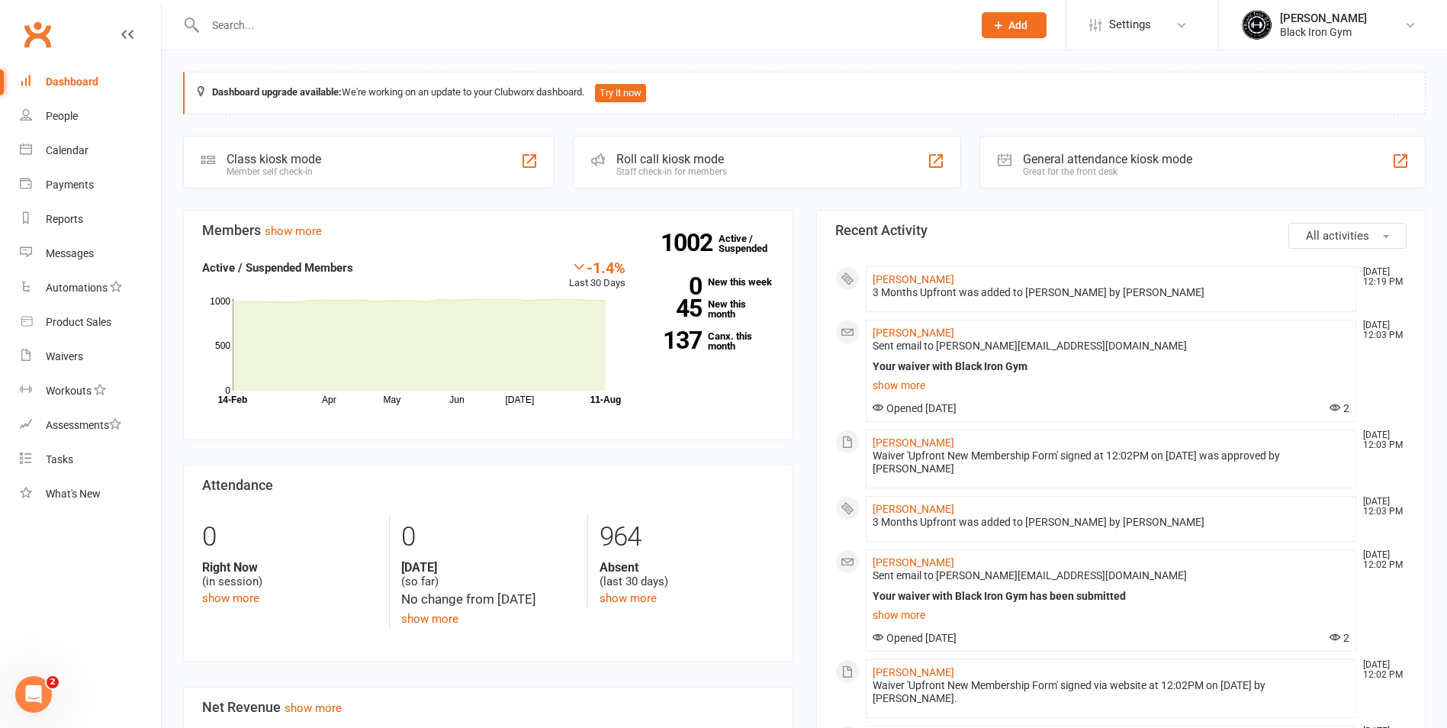
click at [390, 30] on input "text" at bounding box center [581, 24] width 761 height 21
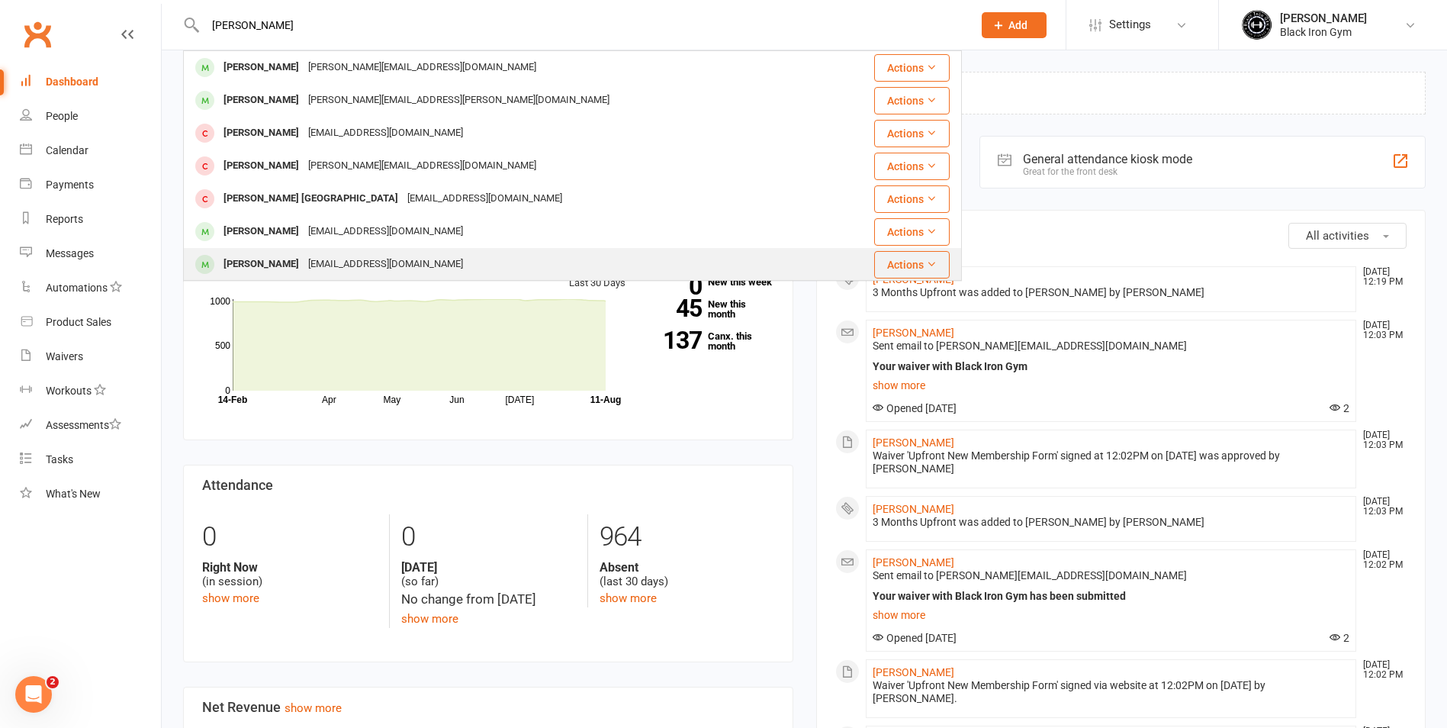
type input "[PERSON_NAME]"
click at [345, 253] on div "[EMAIL_ADDRESS][DOMAIN_NAME]" at bounding box center [386, 264] width 164 height 22
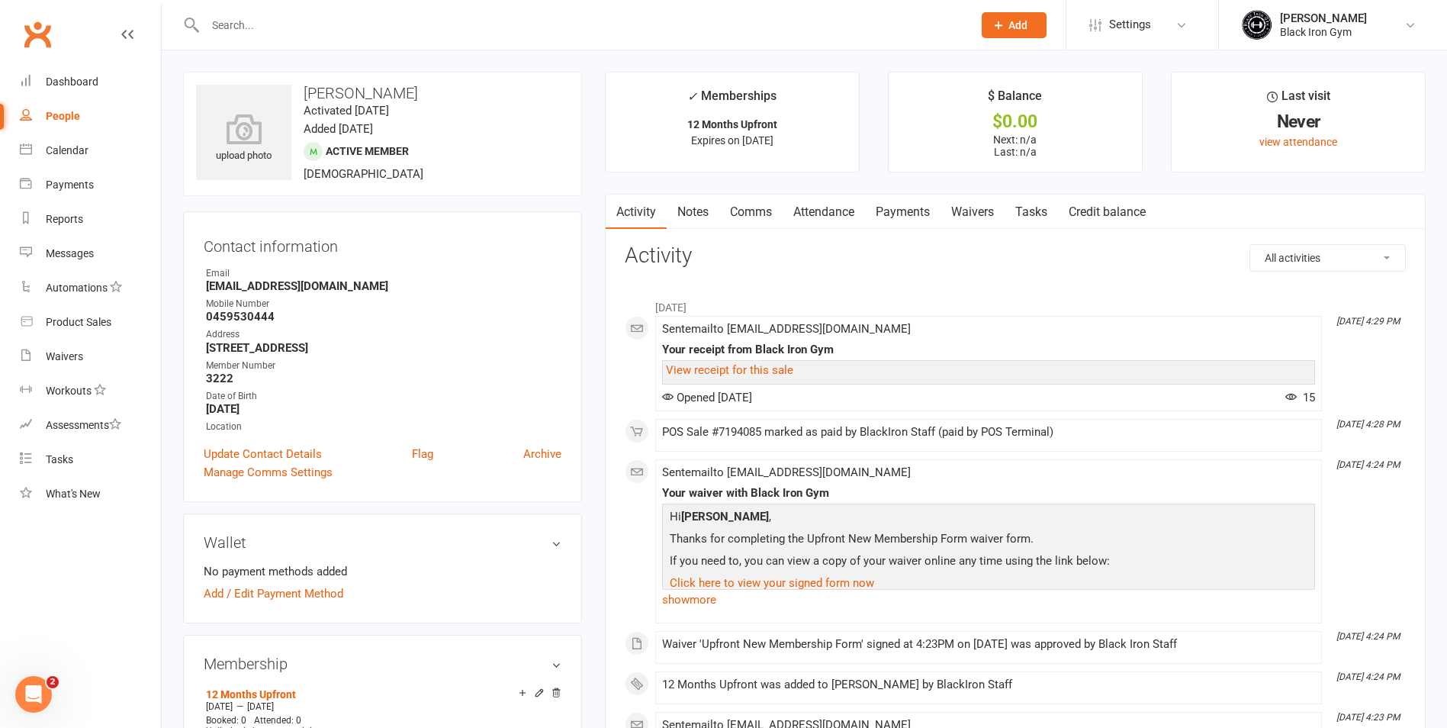
click at [256, 16] on input "text" at bounding box center [581, 24] width 761 height 21
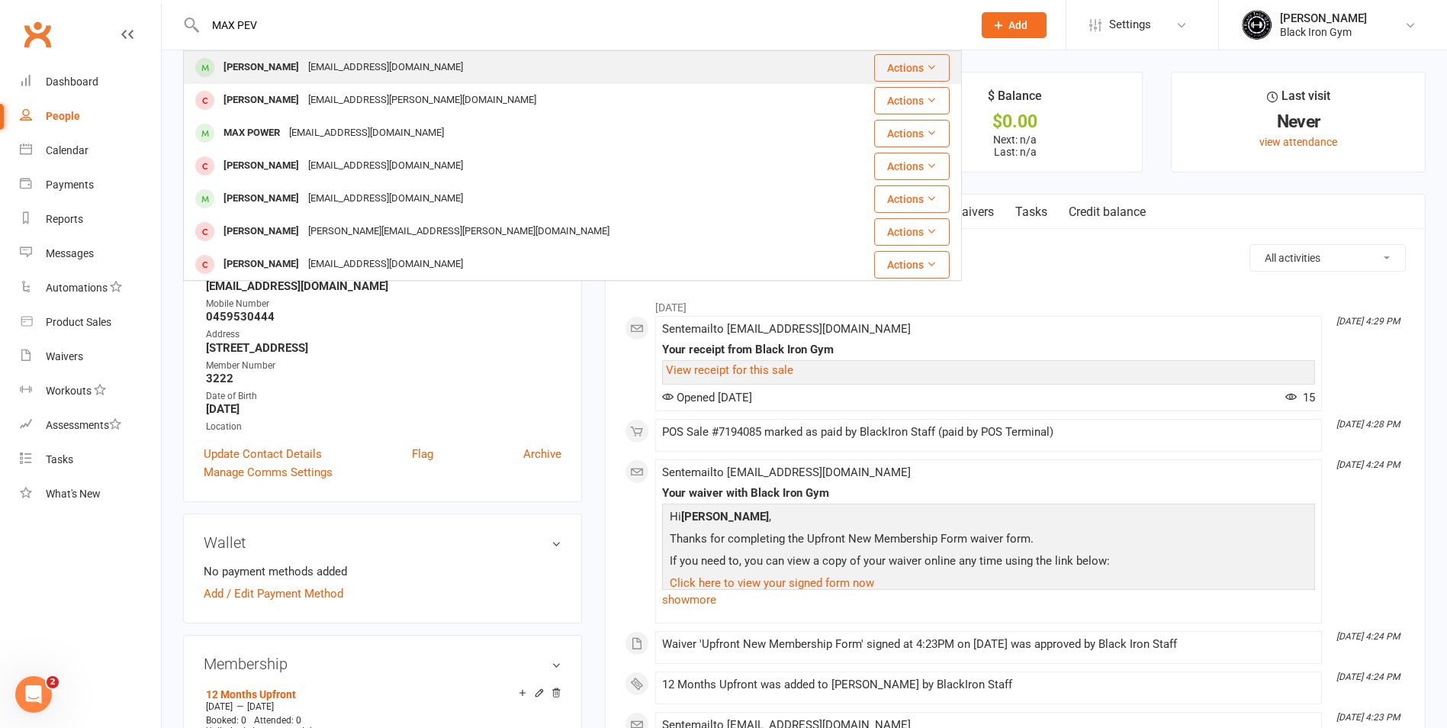
type input "MAX PEV"
click at [304, 62] on div "[PERSON_NAME]" at bounding box center [261, 67] width 85 height 22
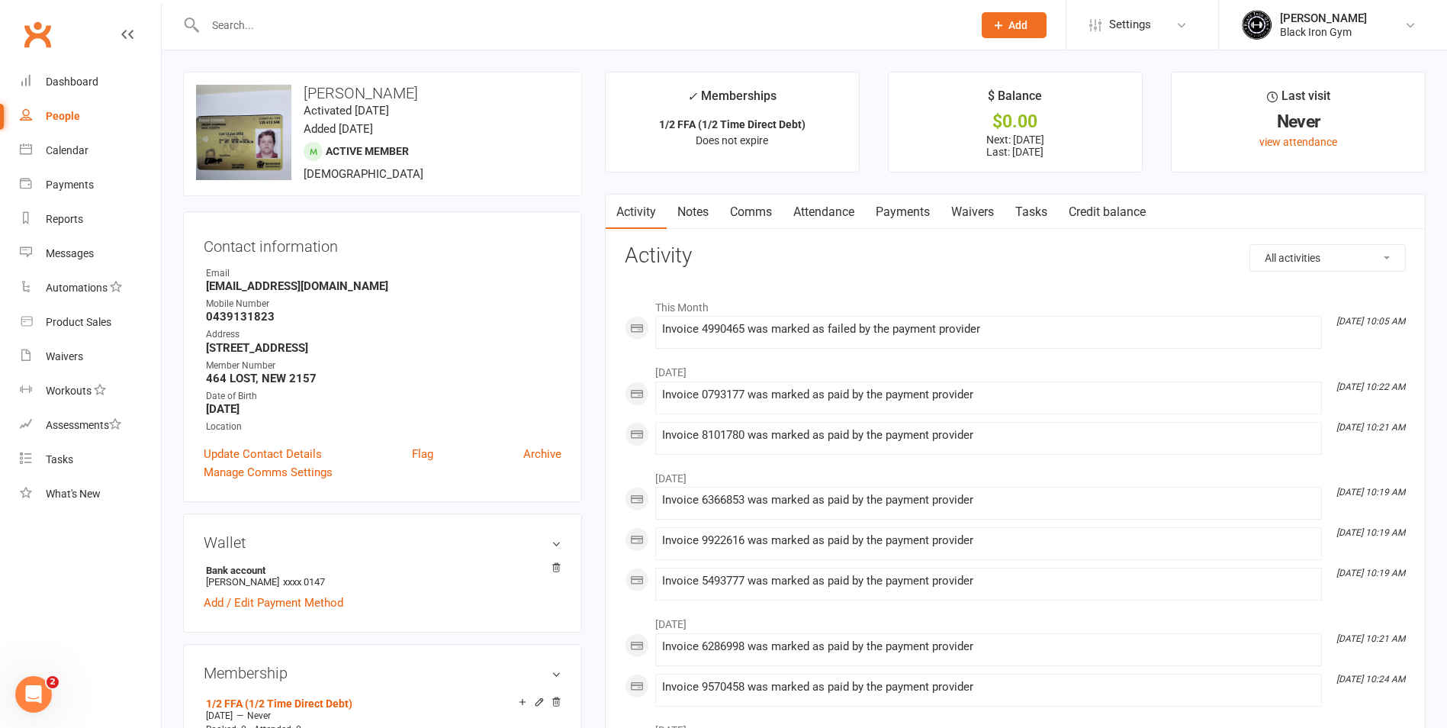
click at [921, 206] on link "Payments" at bounding box center [903, 211] width 76 height 35
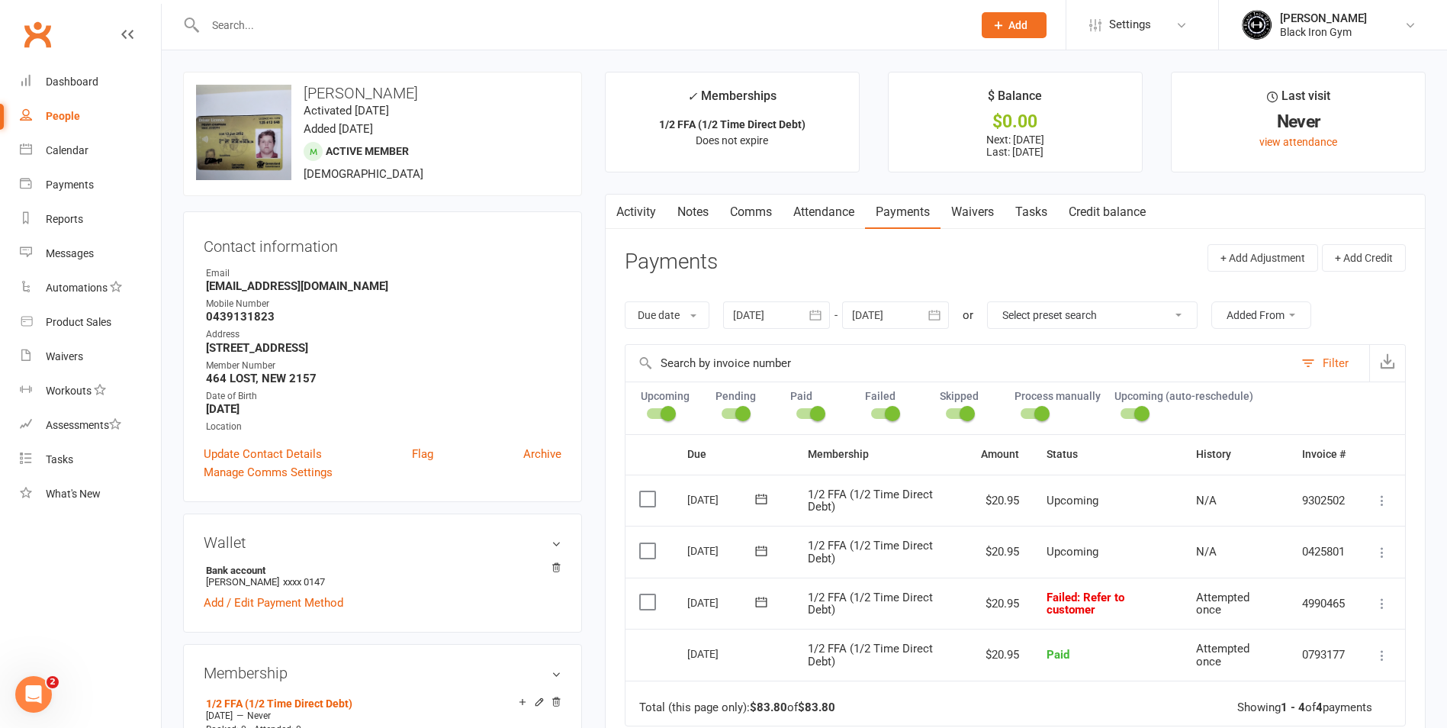
click at [453, 18] on input "text" at bounding box center [581, 24] width 761 height 21
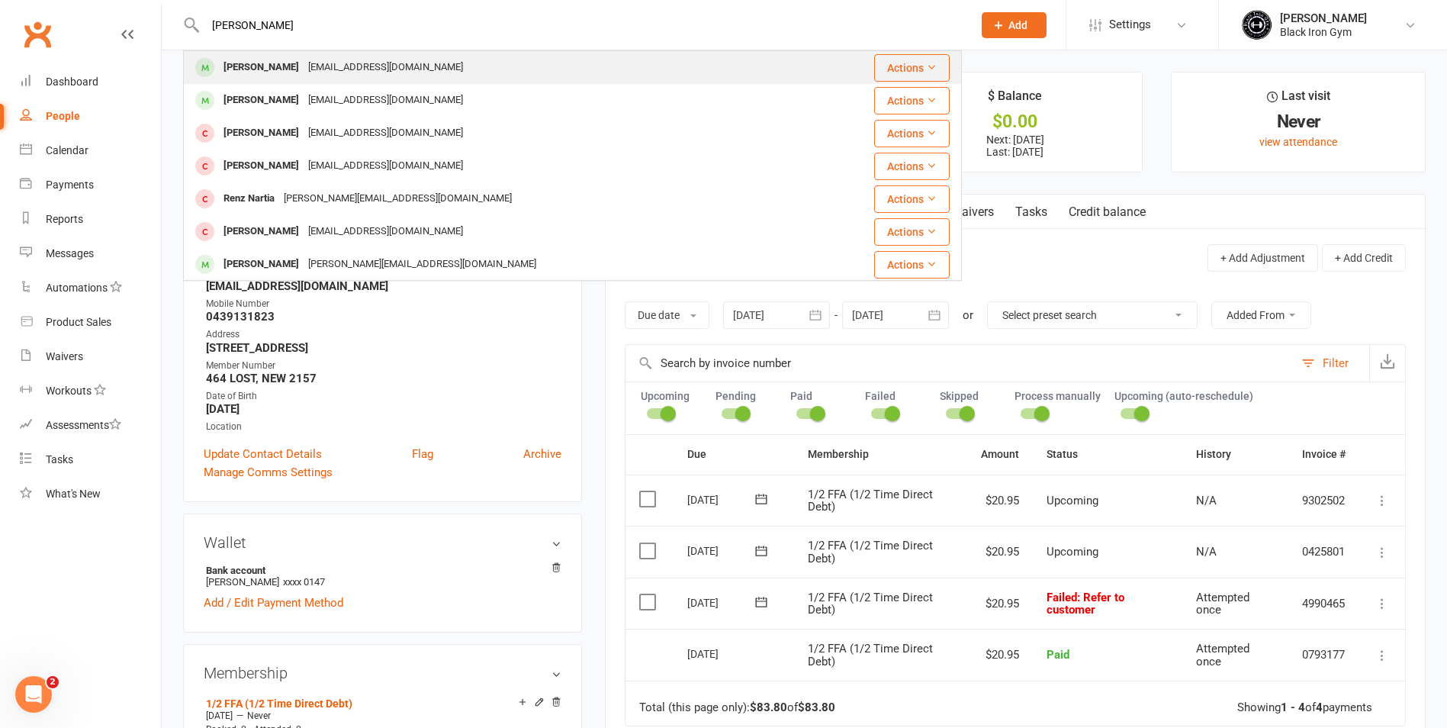
type input "[PERSON_NAME]"
click at [313, 67] on div "[EMAIL_ADDRESS][DOMAIN_NAME]" at bounding box center [386, 67] width 164 height 22
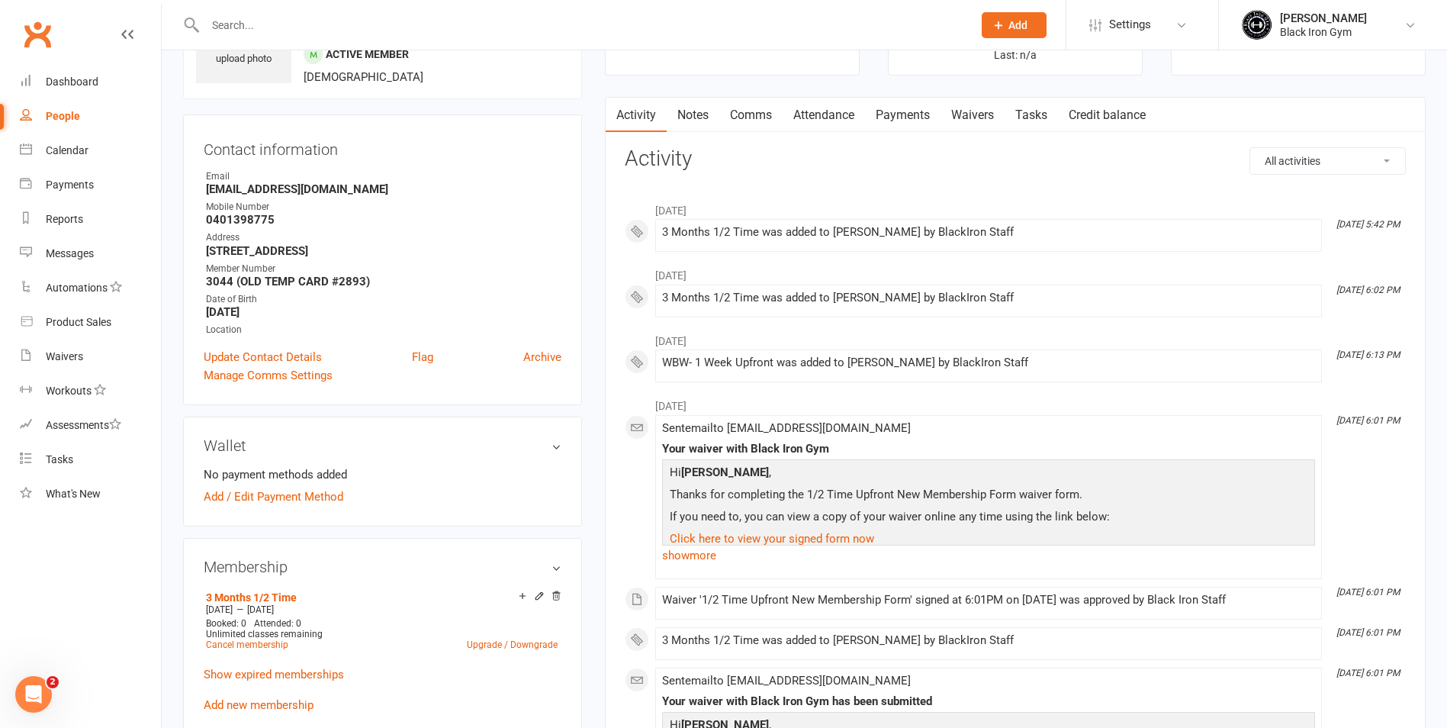
scroll to position [229, 0]
